Goal: Transaction & Acquisition: Obtain resource

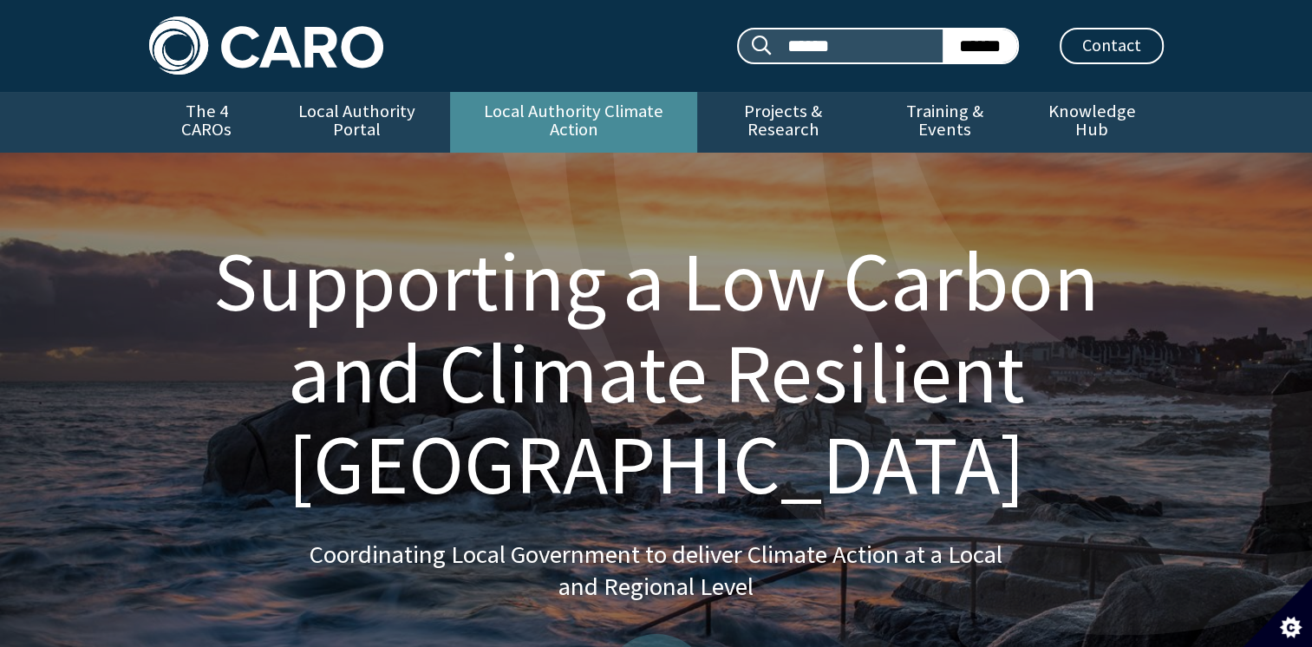
drag, startPoint x: 519, startPoint y: 98, endPoint x: 510, endPoint y: 101, distance: 9.3
click at [519, 96] on link "Local Authority Climate Action" at bounding box center [573, 122] width 247 height 61
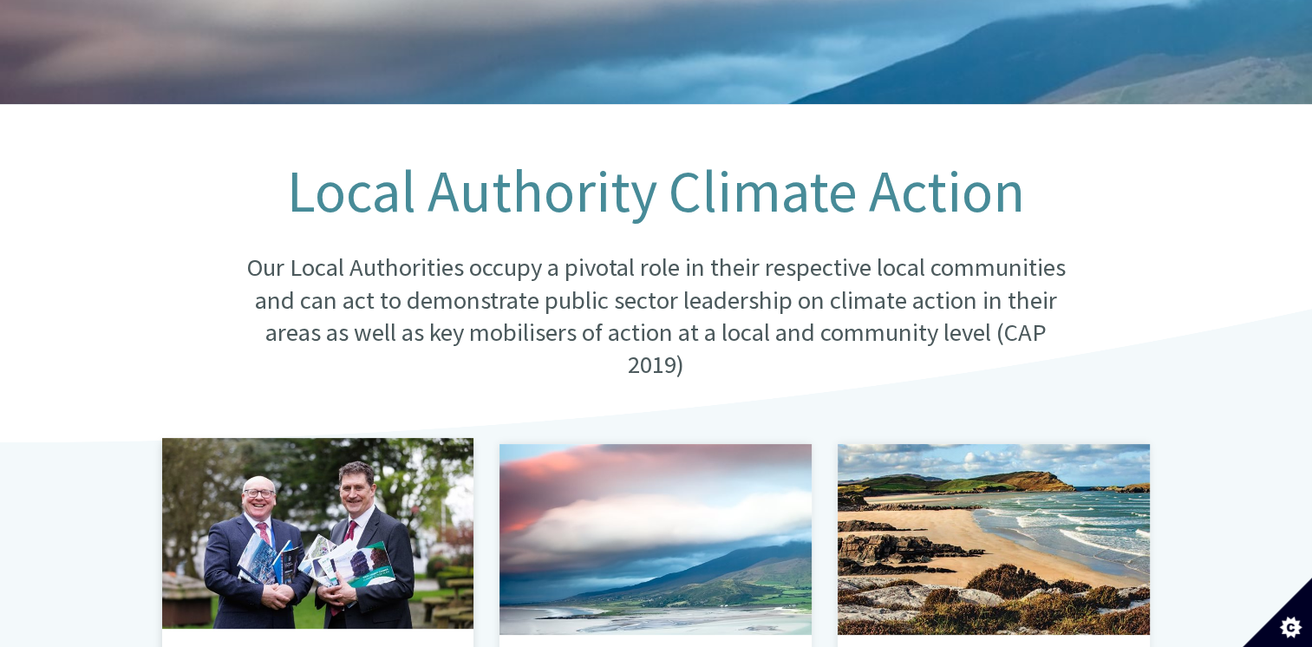
scroll to position [520, 0]
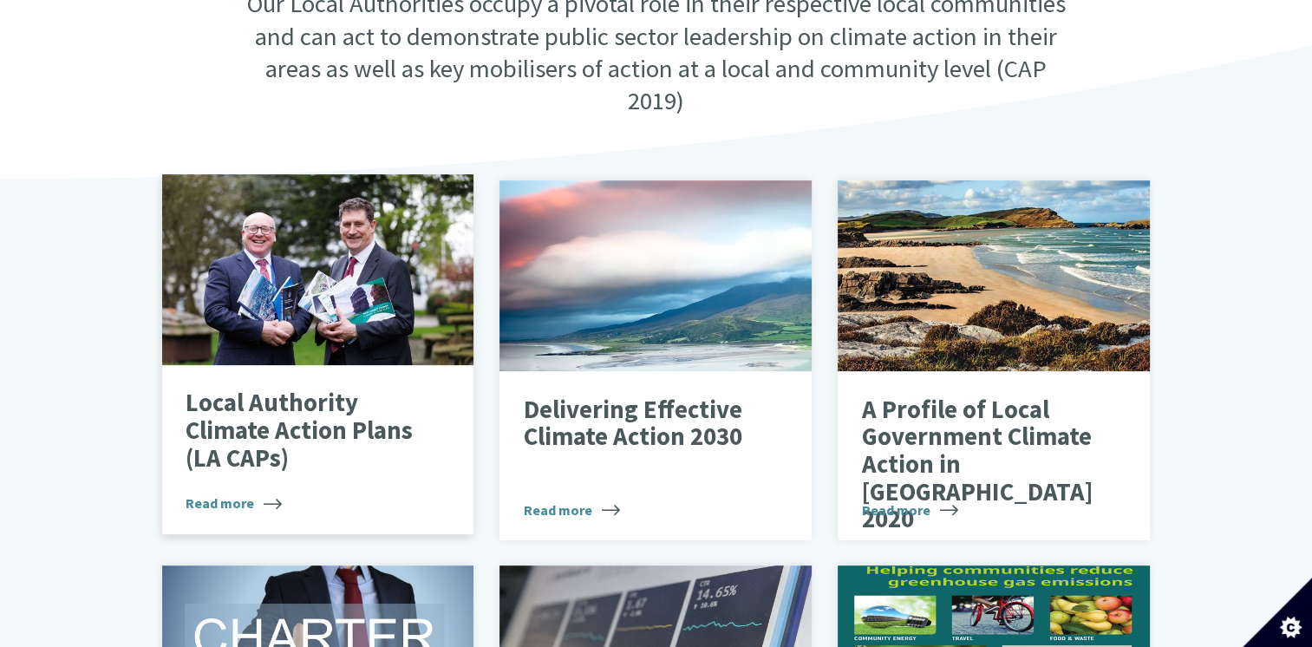
click at [309, 317] on div at bounding box center [318, 269] width 312 height 191
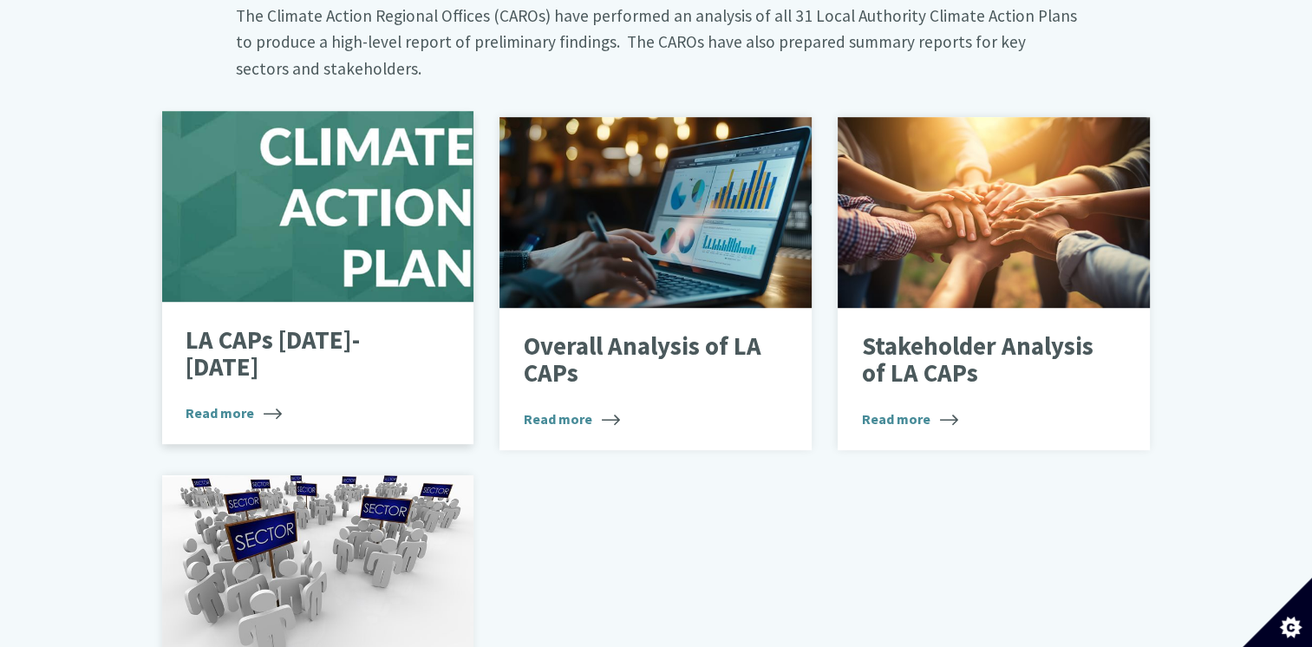
scroll to position [1041, 0]
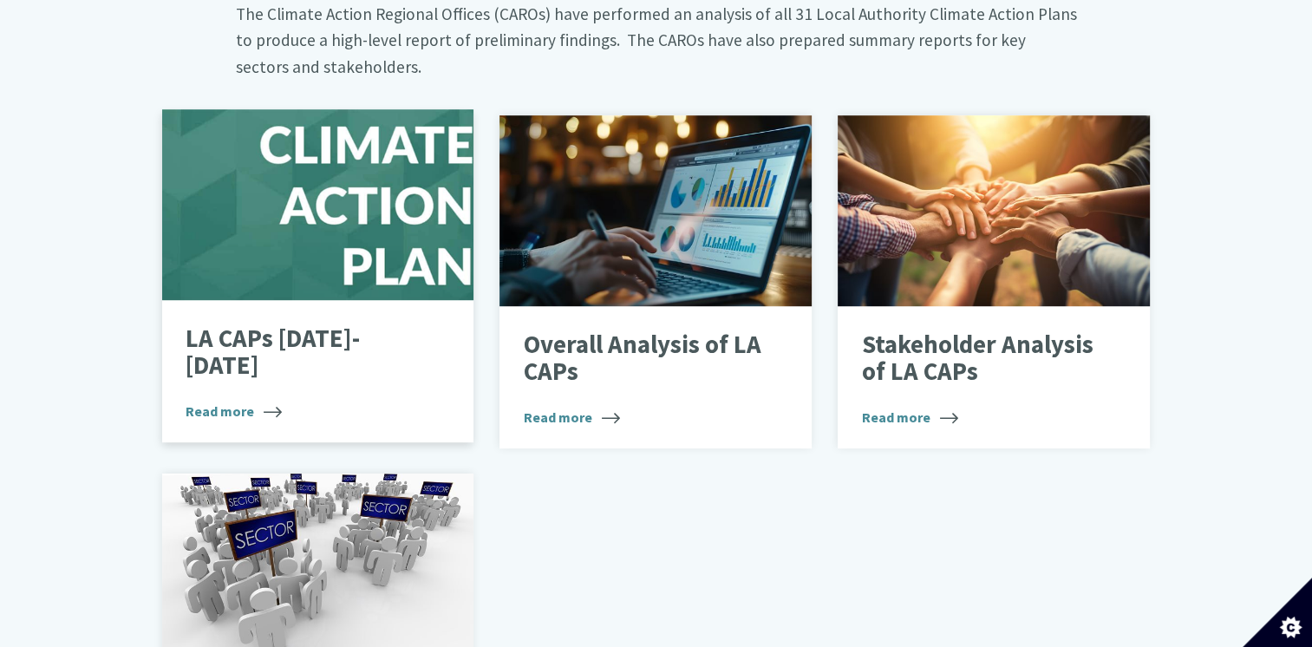
click at [349, 244] on div at bounding box center [318, 204] width 312 height 191
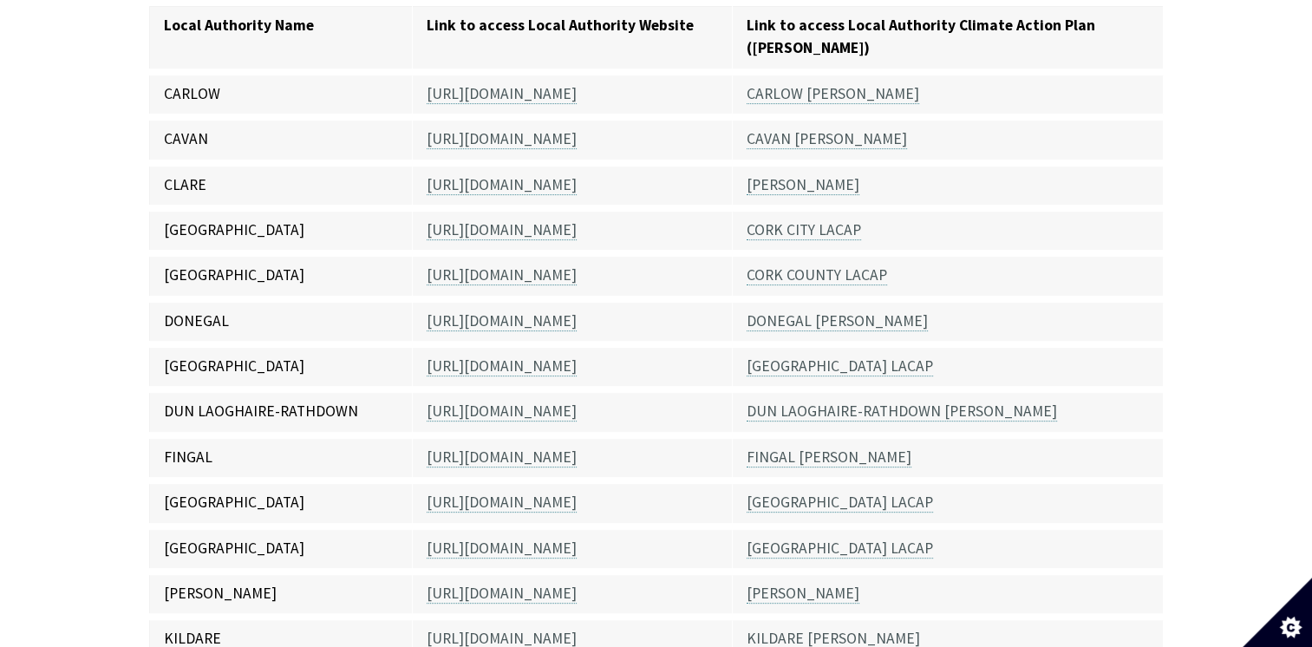
scroll to position [694, 0]
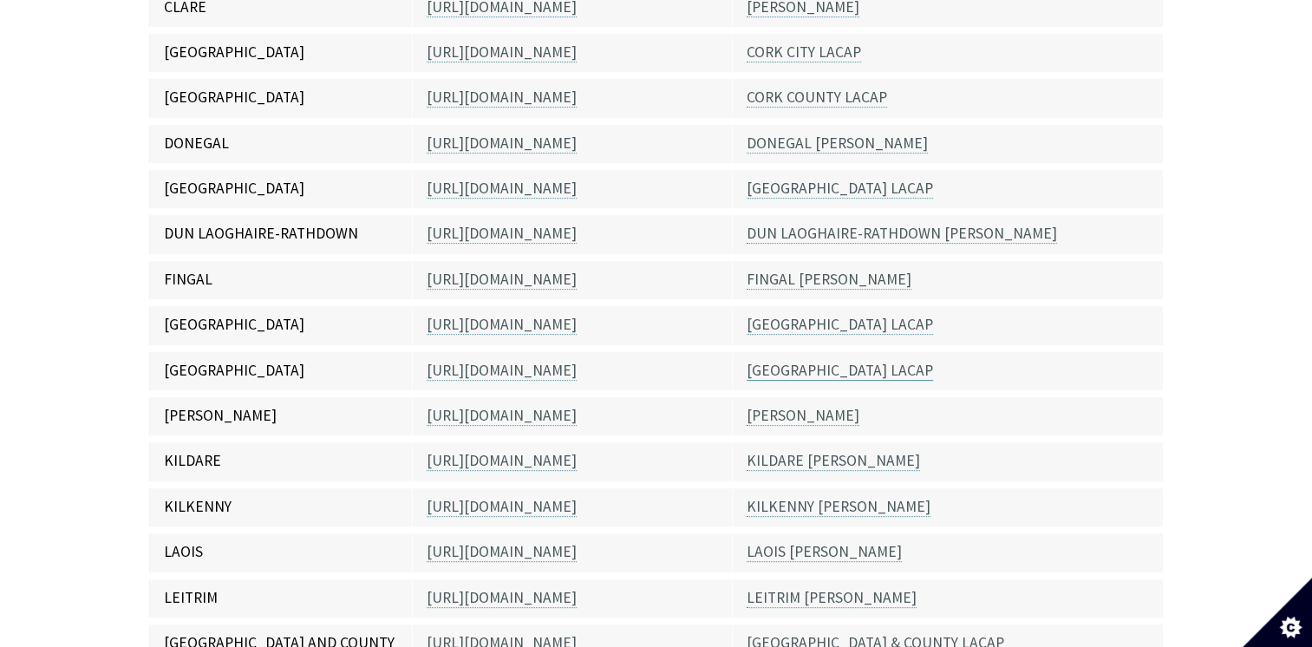
click at [797, 361] on link "[GEOGRAPHIC_DATA] LACAP" at bounding box center [840, 371] width 186 height 20
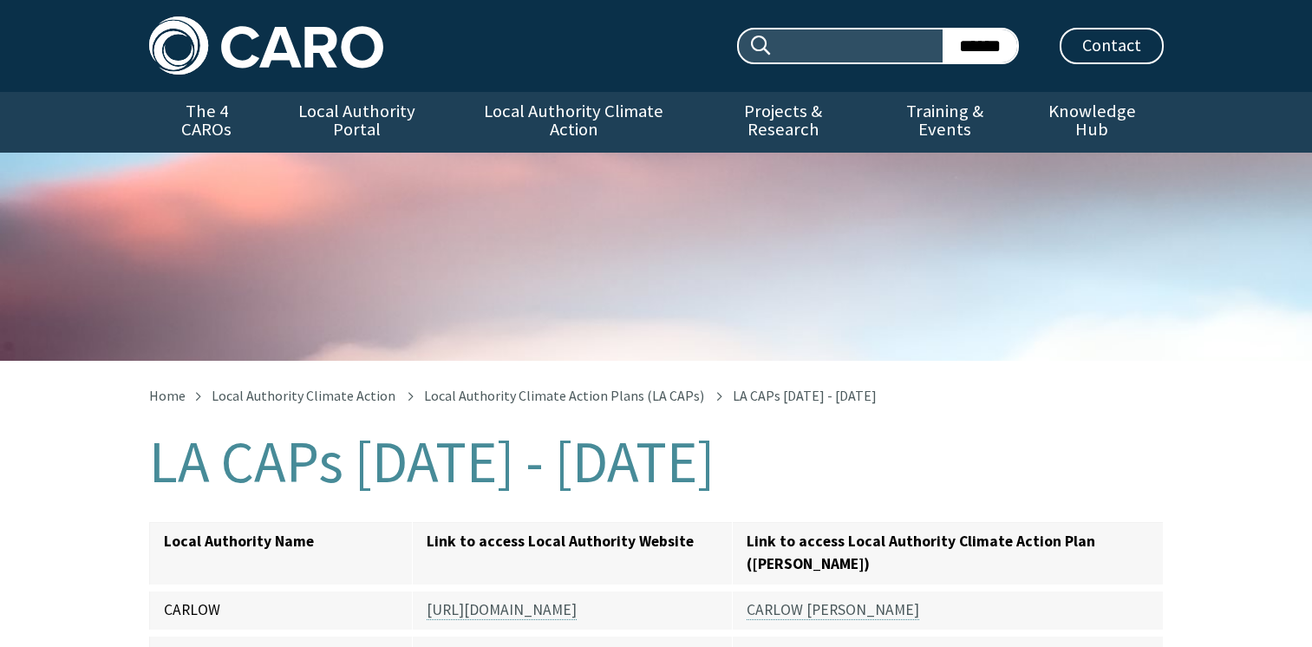
scroll to position [695, 0]
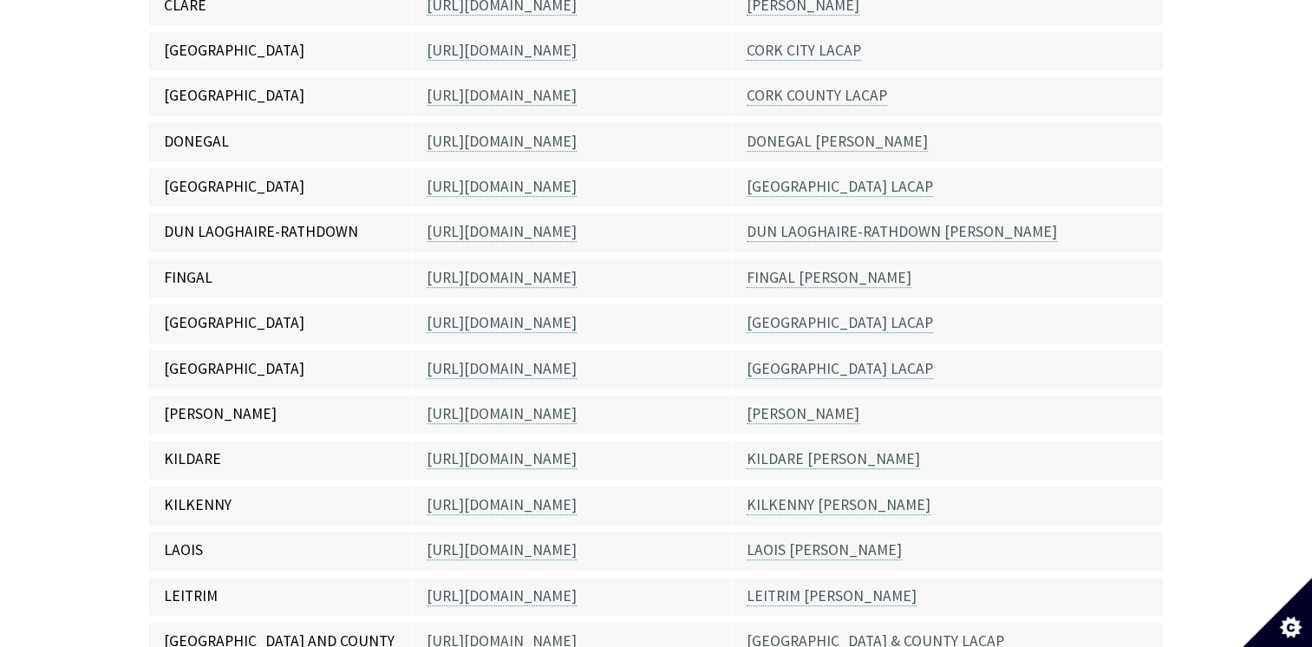
drag, startPoint x: 0, startPoint y: 0, endPoint x: 59, endPoint y: 42, distance: 72.2
click at [58, 42] on div "Home Local Authority Climate Action Local Authority Climate Action Plans (LA CA…" at bounding box center [656, 561] width 1312 height 1792
